Goal: Task Accomplishment & Management: Complete application form

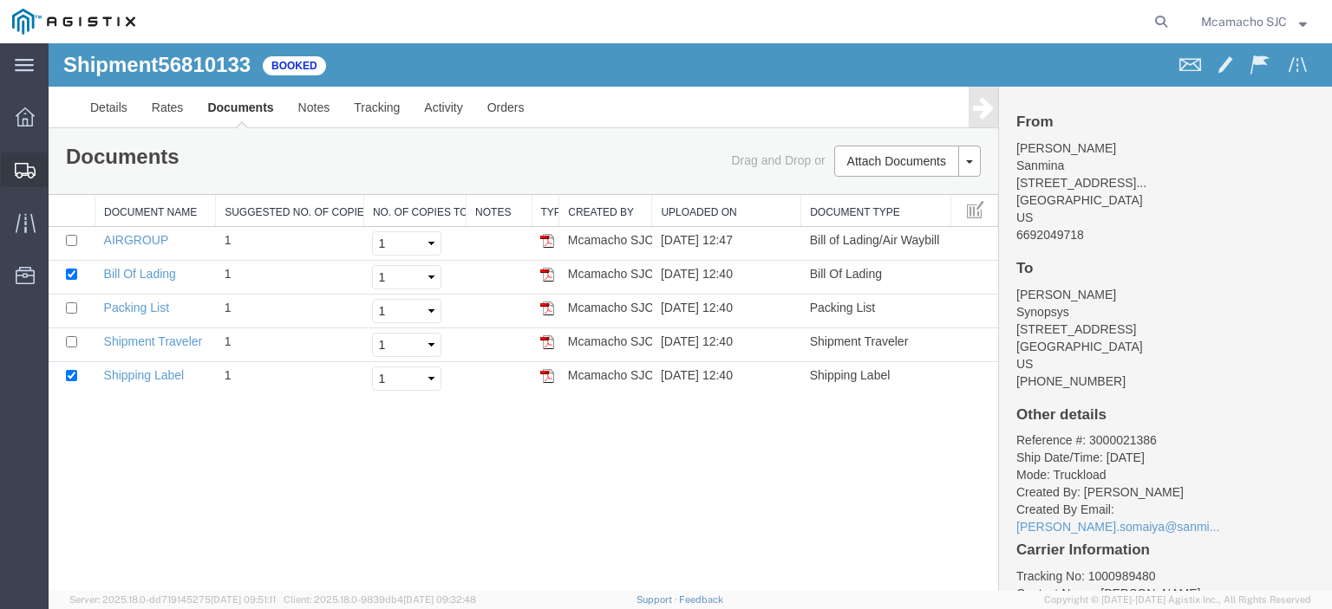
click at [60, 174] on span "Shipments" at bounding box center [54, 170] width 12 height 35
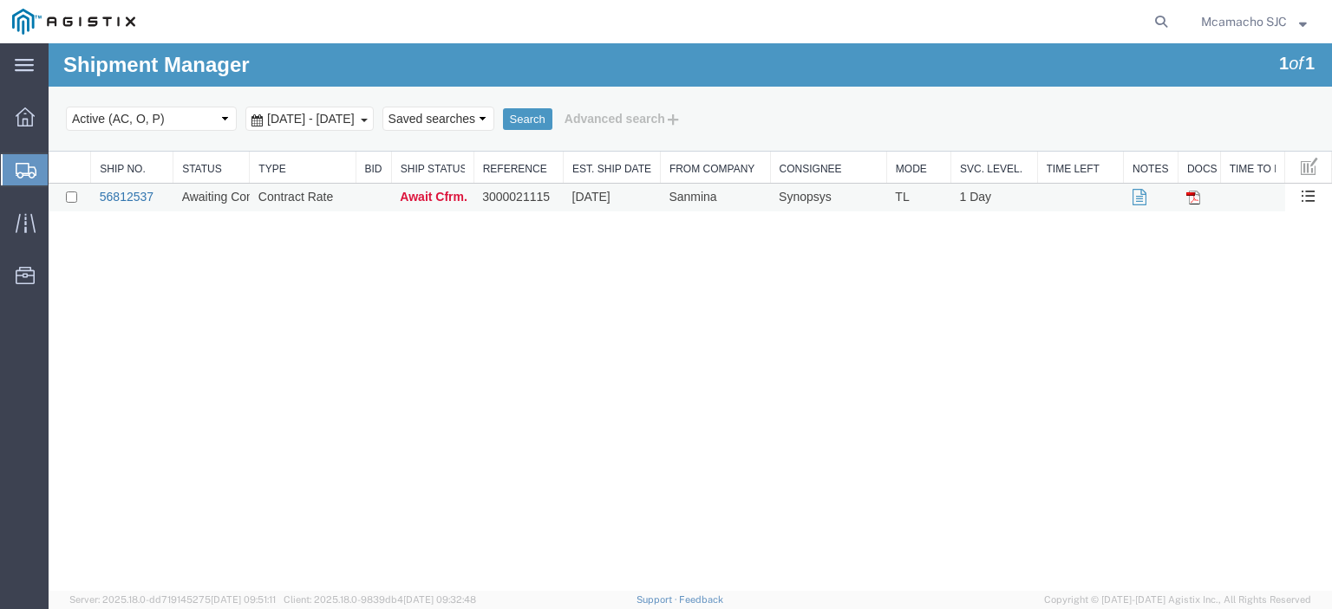
click at [116, 199] on link "56812537" at bounding box center [127, 197] width 54 height 14
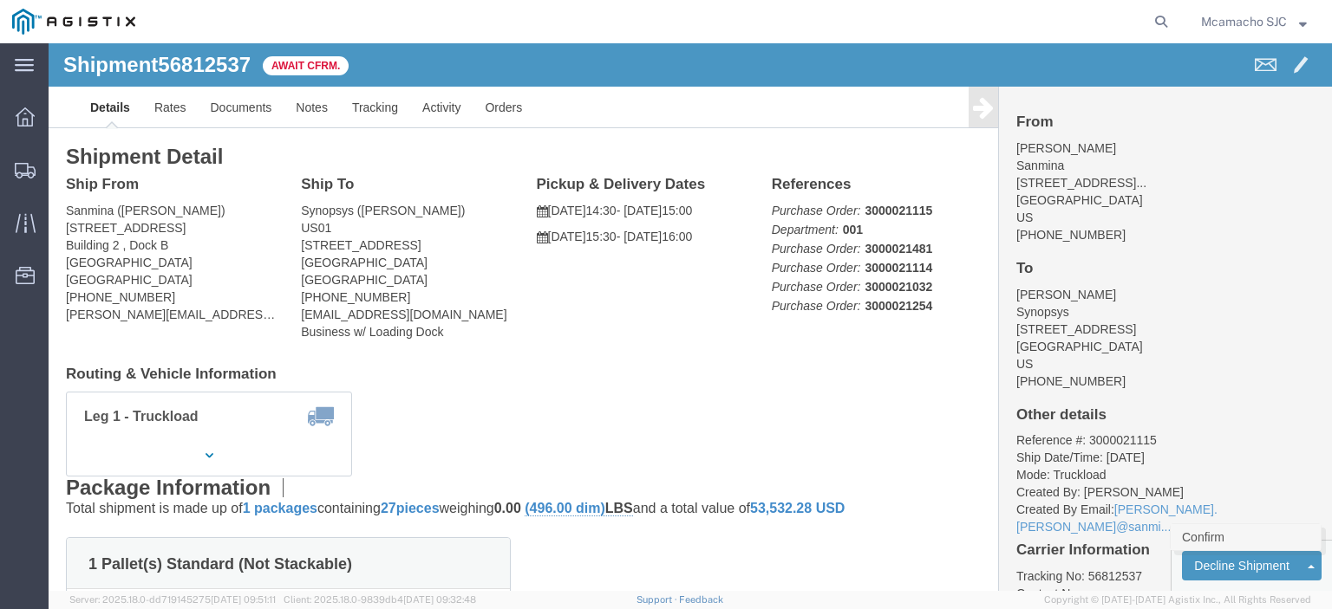
click link "Confirm"
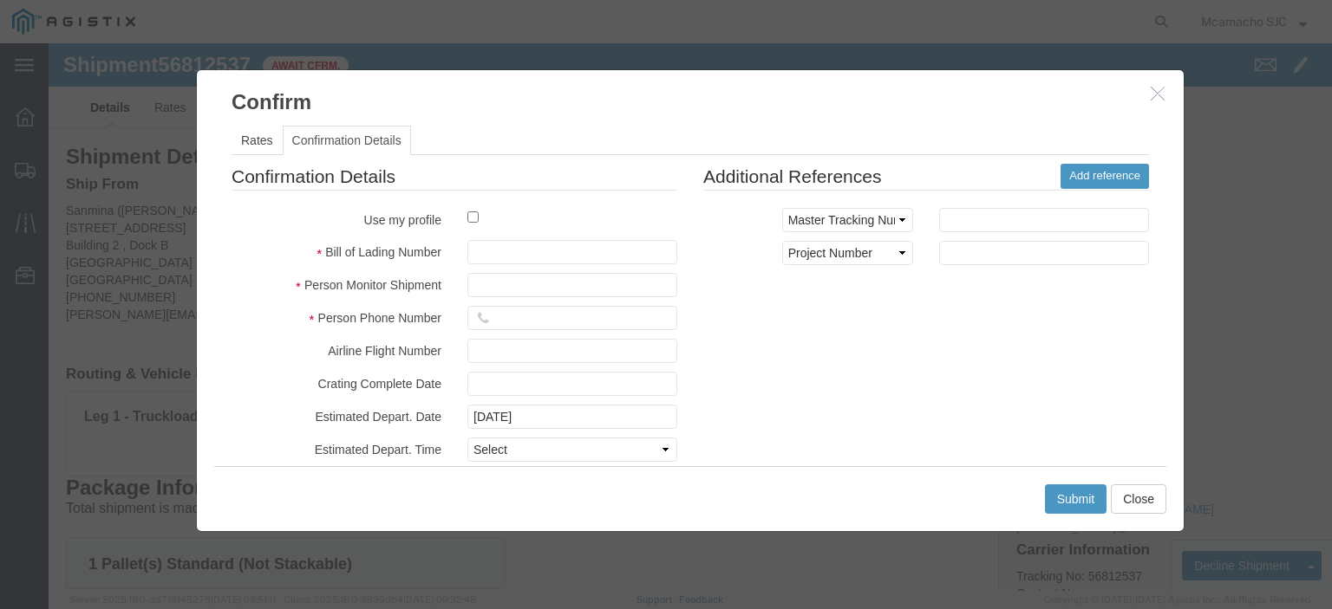
click fieldset "Confirmation Details Use my profile Bill of Lading Number Person Monitor Shipme…"
click input "text"
paste input "1000989584"
type input "1000989584"
type input "[PERSON_NAME]"
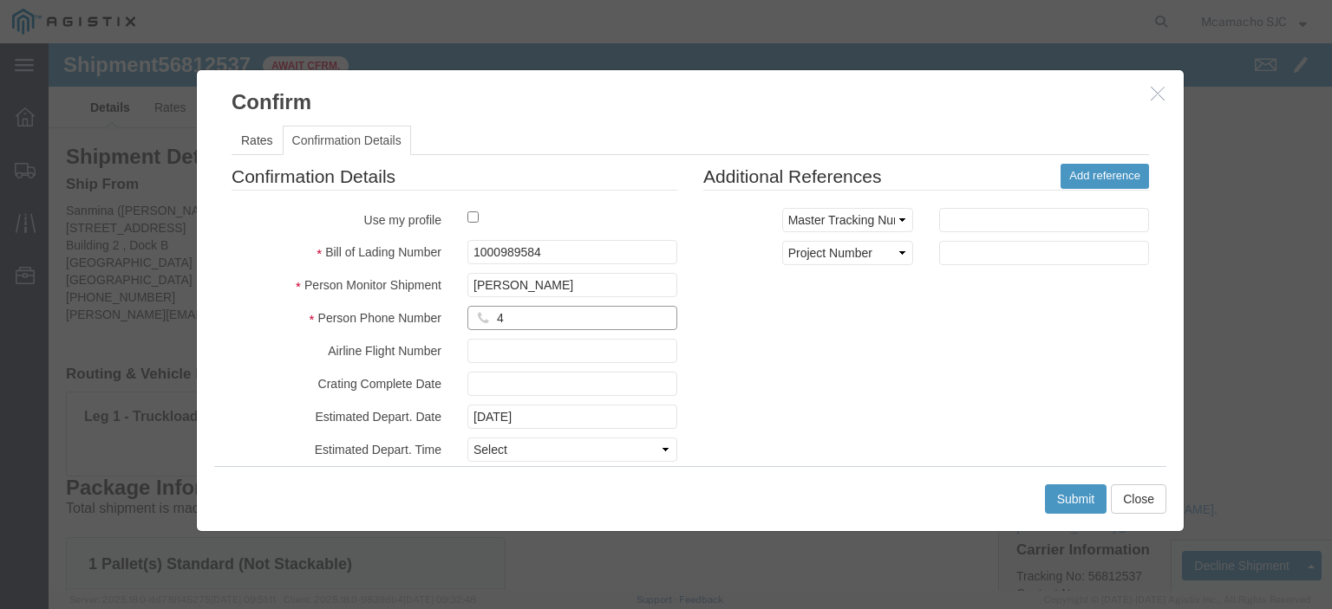
type input "4084571280"
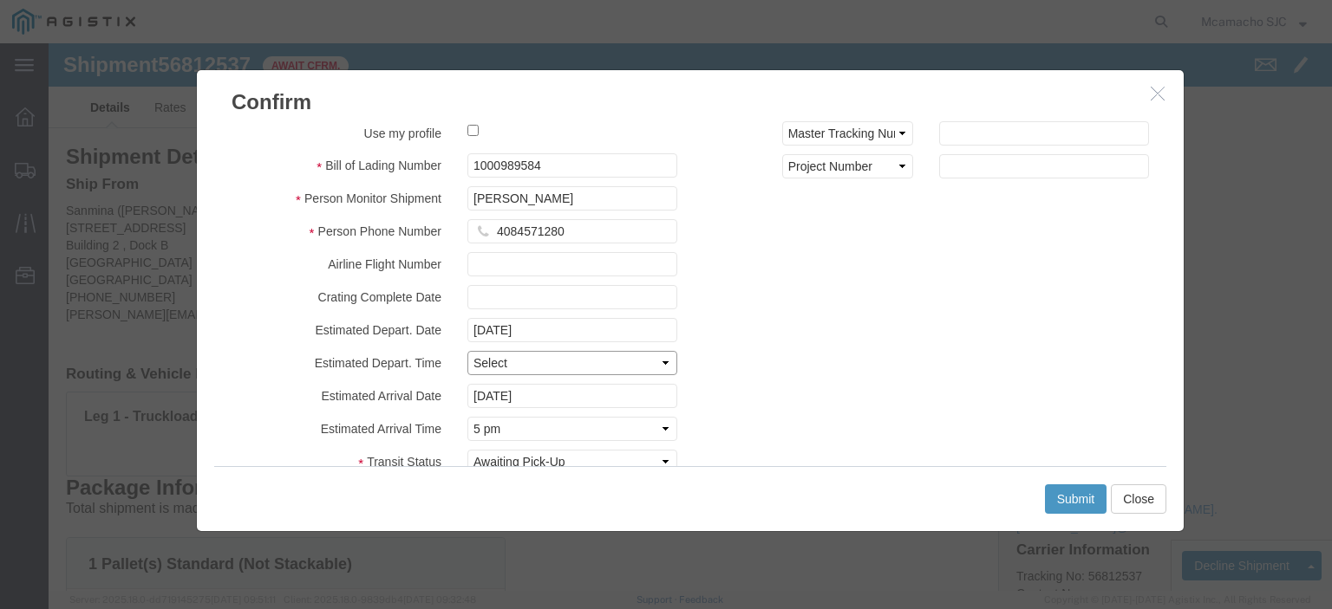
click select "Select Midnight 1 am 2 am 3 am 4 am 5 am 6 am 7 am 8 am 9 am 10 am 11 am 12 Noo…"
select select "1400"
click select "Select Midnight 1 am 2 am 3 am 4 am 5 am 6 am 7 am 8 am 9 am 10 am 11 am 12 Noo…"
click input "[DATE]"
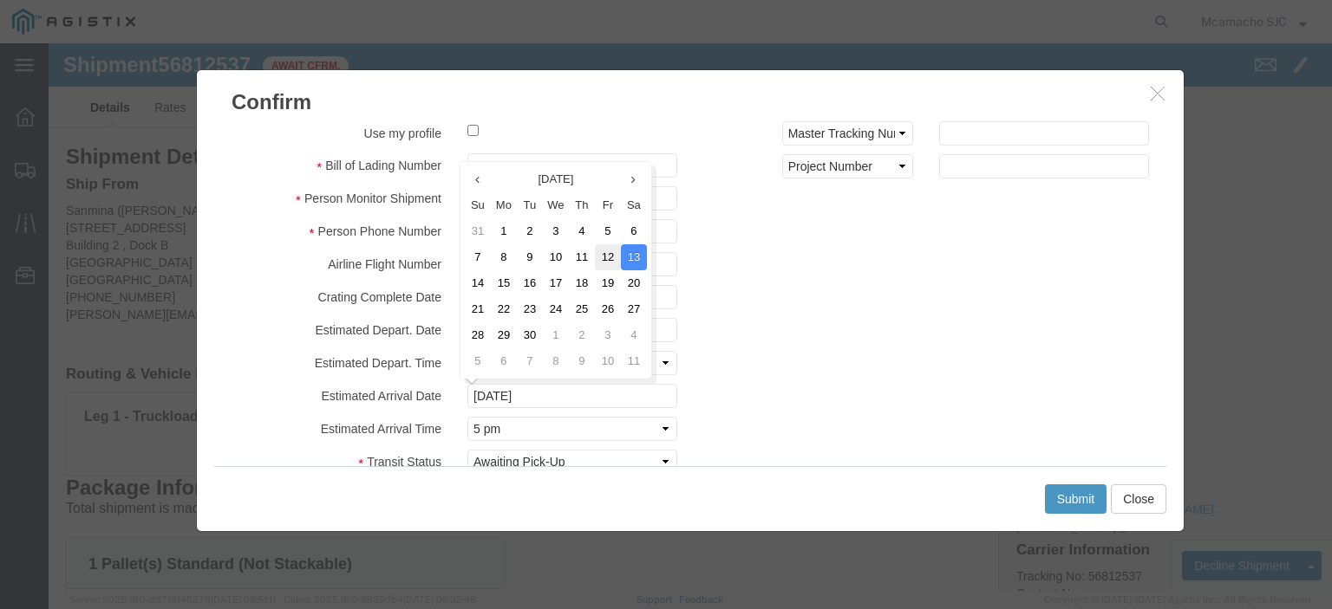
click td "12"
type input "[DATE]"
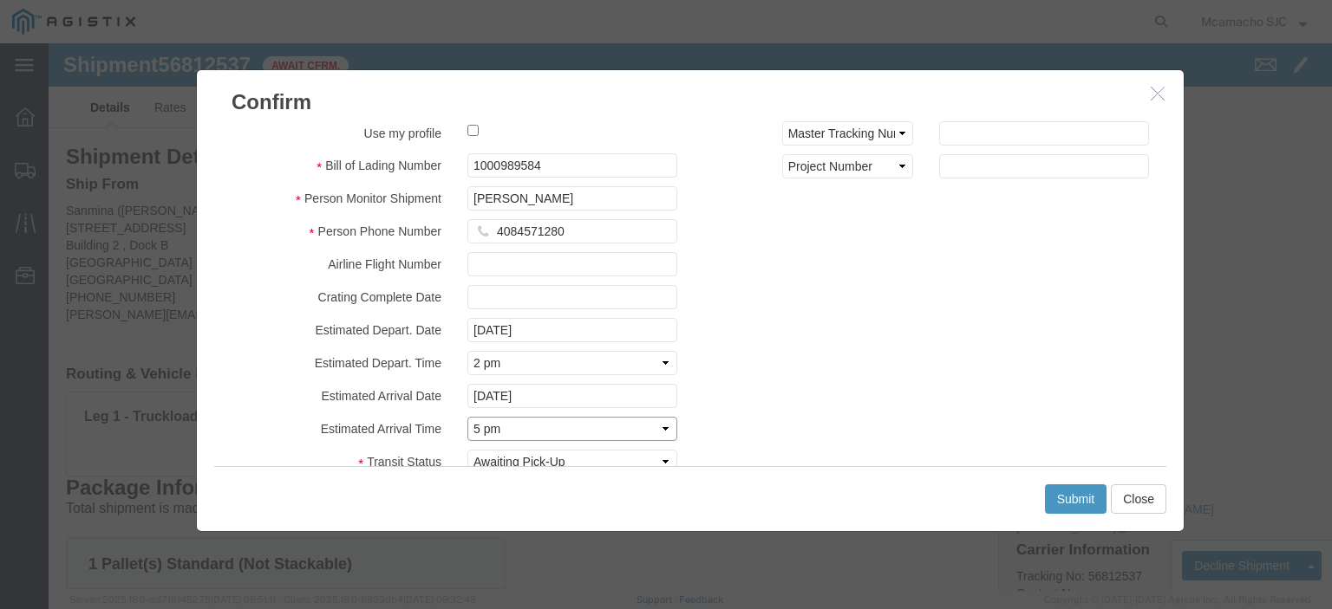
click select "Select Midnight 1 am 2 am 3 am 4 am 5 am 6 am 7 am 8 am 9 am 10 am 11 am 12 Noo…"
select select "1600"
click select "Select Midnight 1 am 2 am 3 am 4 am 5 am 6 am 7 am 8 am 9 am 10 am 11 am 12 Noo…"
click div "Submit Close"
click button "Submit"
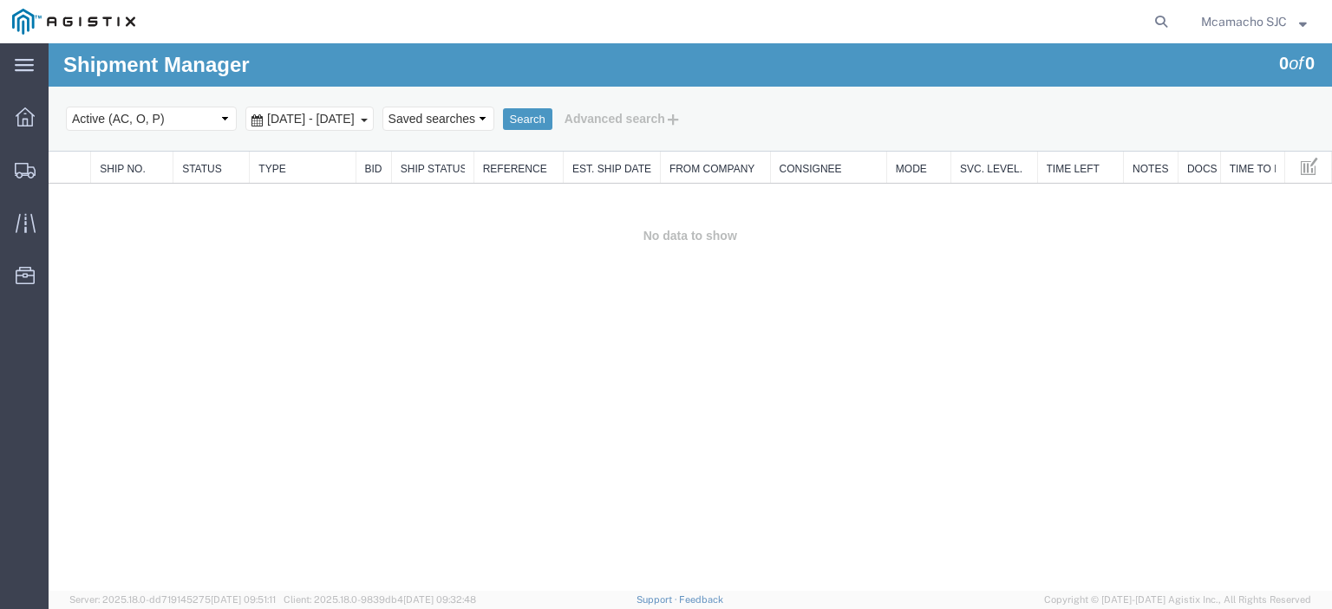
click at [194, 133] on div "Select status Active (AC, O, P) All Approved Awaiting Confirmation (AC) Booked …" at bounding box center [690, 118] width 1248 height 29
click at [171, 116] on select "Select status Active (AC, O, P) All Approved Awaiting Confirmation (AC) Booked …" at bounding box center [151, 119] width 171 height 24
select select "BOOK"
click at [66, 107] on select "Select status Active (AC, O, P) All Approved Awaiting Confirmation (AC) Booked …" at bounding box center [151, 119] width 171 height 24
click at [552, 114] on button "Search" at bounding box center [527, 119] width 49 height 23
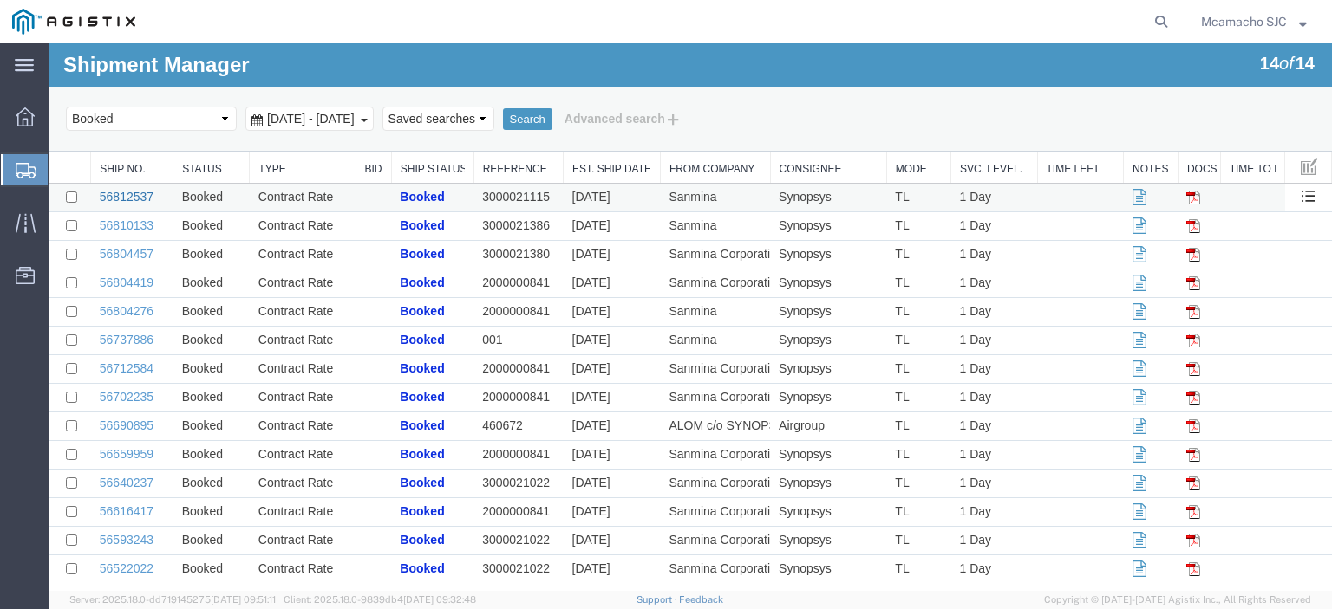
click at [139, 200] on link "56812537" at bounding box center [127, 197] width 54 height 14
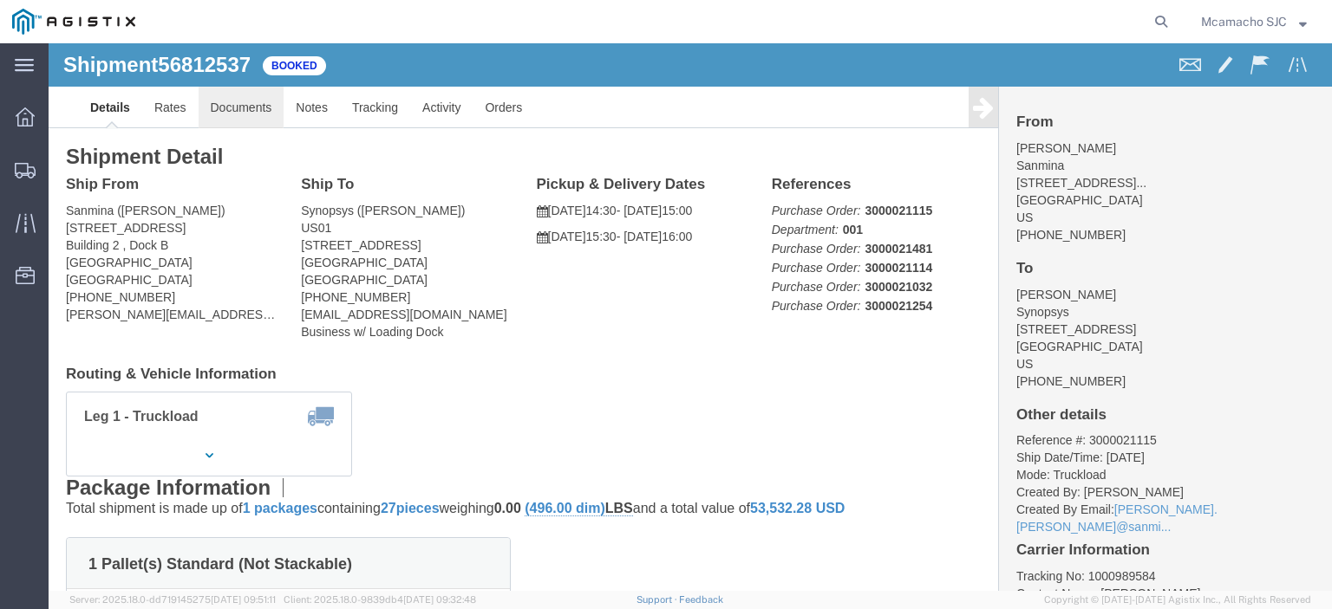
click link "Documents"
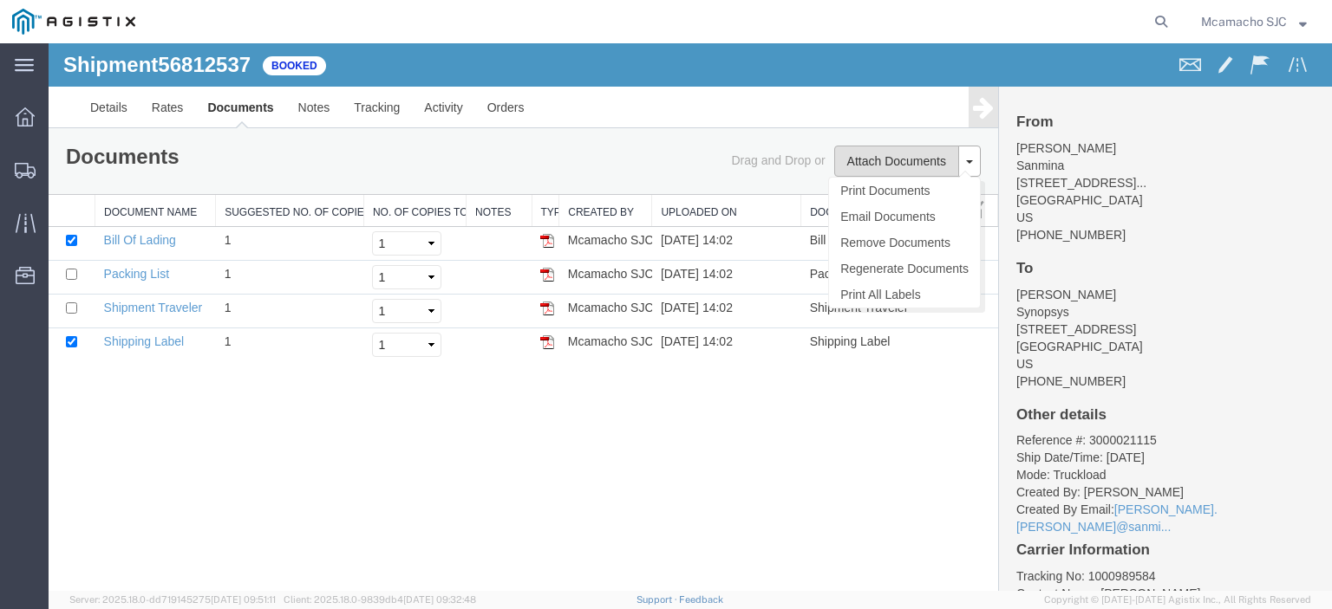
click at [866, 160] on button "Attach Documents" at bounding box center [896, 161] width 125 height 31
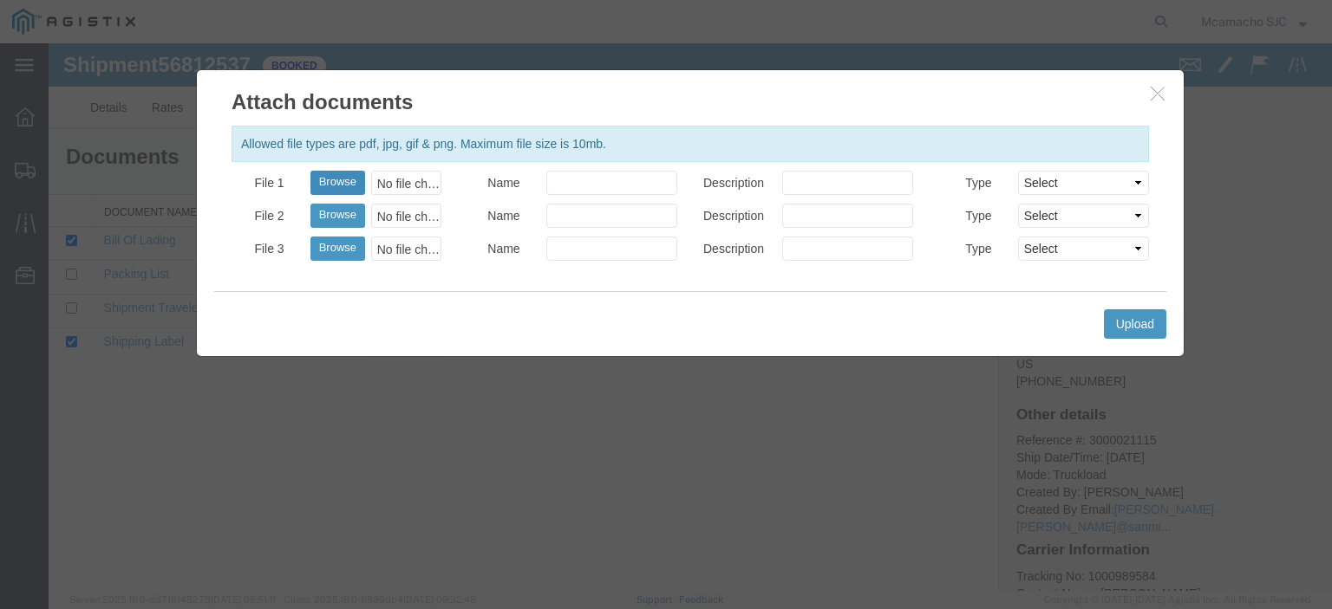
click at [331, 176] on button "Browse" at bounding box center [337, 183] width 55 height 24
type input "C:\fakepath\1000989584.pdf"
click at [609, 182] on input "Name" at bounding box center [611, 183] width 131 height 24
type input "AIRGROUP"
click at [818, 188] on input "Description" at bounding box center [847, 183] width 131 height 24
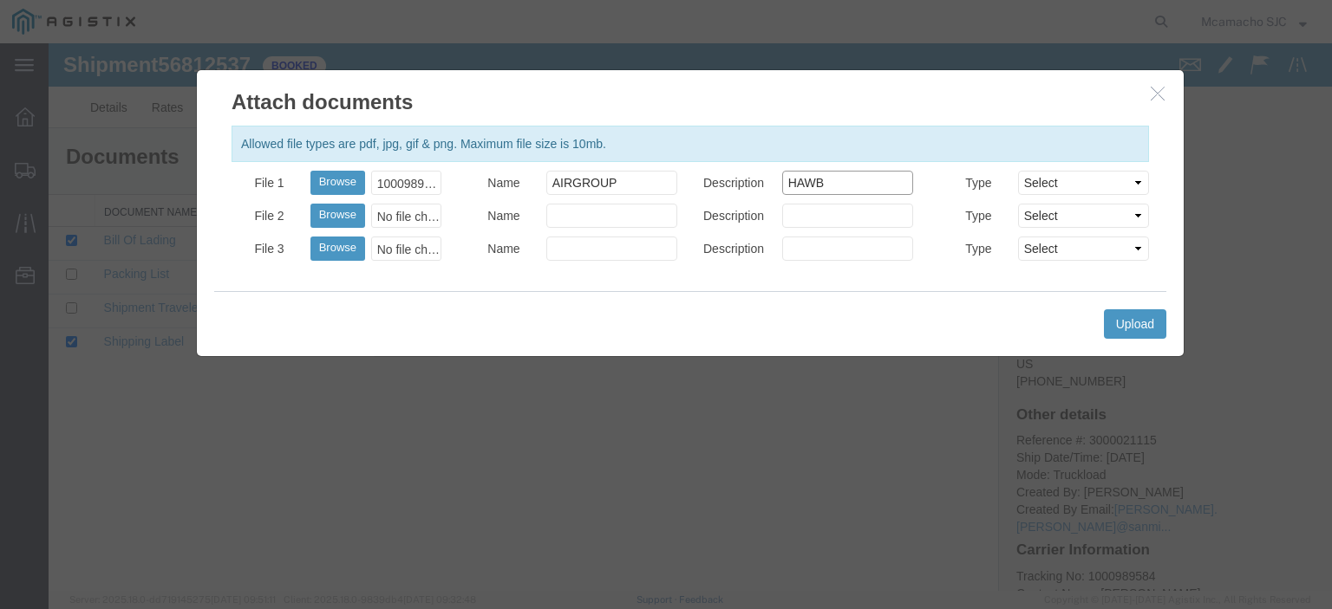
type input "HAWB"
click at [1053, 179] on select "Select AWB Label Bill of Lading/Air Waybill Certificate of Origin (English) Cla…" at bounding box center [1083, 183] width 131 height 24
select select "BILL_OF_LADING"
click at [1018, 171] on select "Select AWB Label Bill of Lading/Air Waybill Certificate of Origin (English) Cla…" at bounding box center [1083, 183] width 131 height 24
click at [1131, 327] on button "Upload" at bounding box center [1135, 324] width 62 height 29
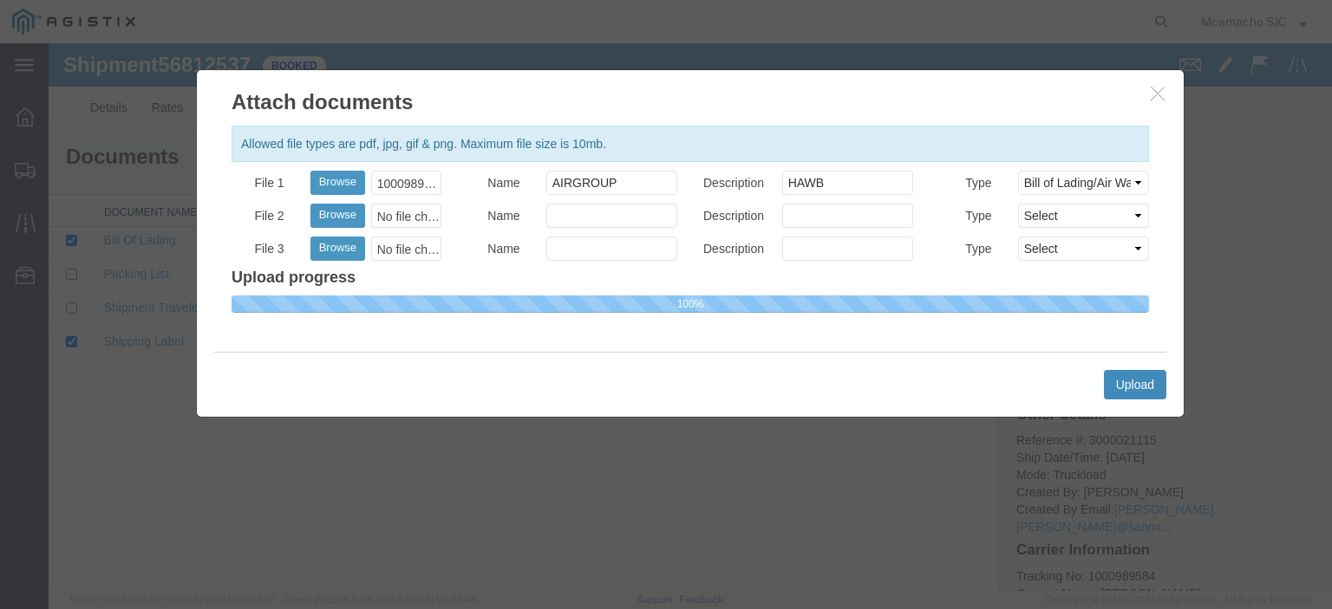
select select
